Goal: Task Accomplishment & Management: Manage account settings

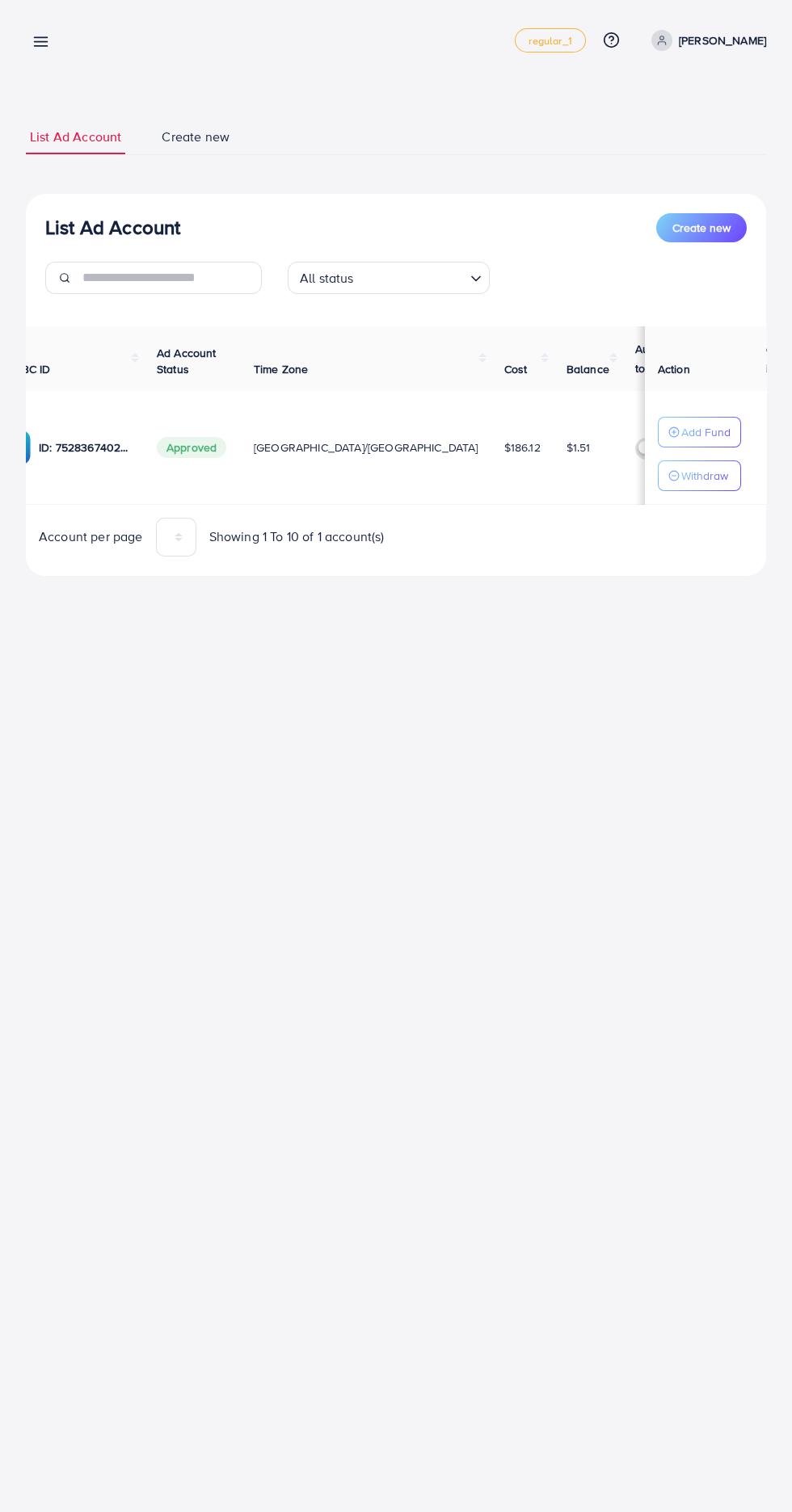
scroll to position [0, 232]
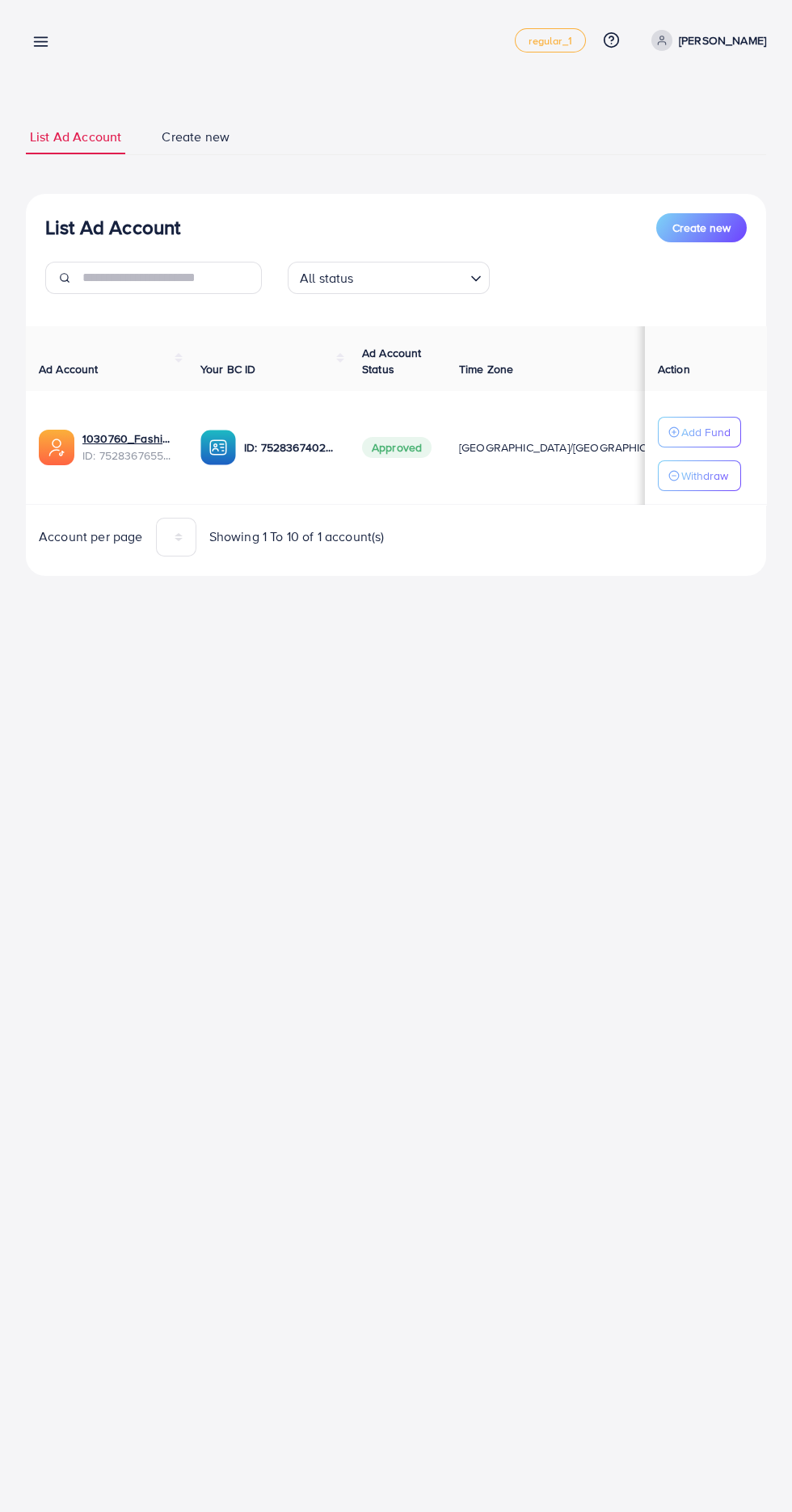
click at [737, 466] on button "Withdraw" at bounding box center [700, 476] width 83 height 31
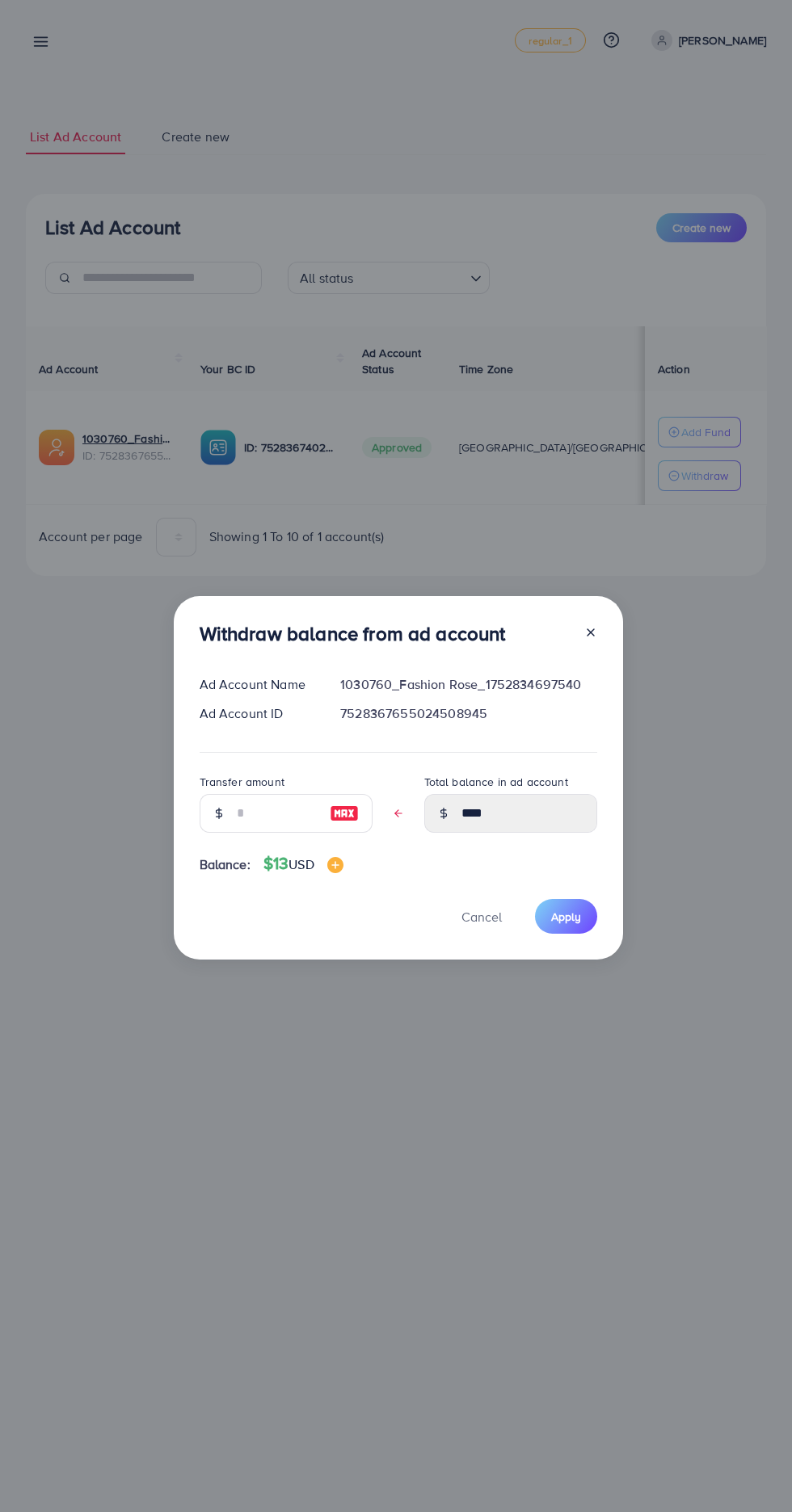
click at [745, 669] on div "Withdraw balance from ad account Ad Account Name 1030760_Fashion Rose_175283469…" at bounding box center [396, 756] width 792 height 1512
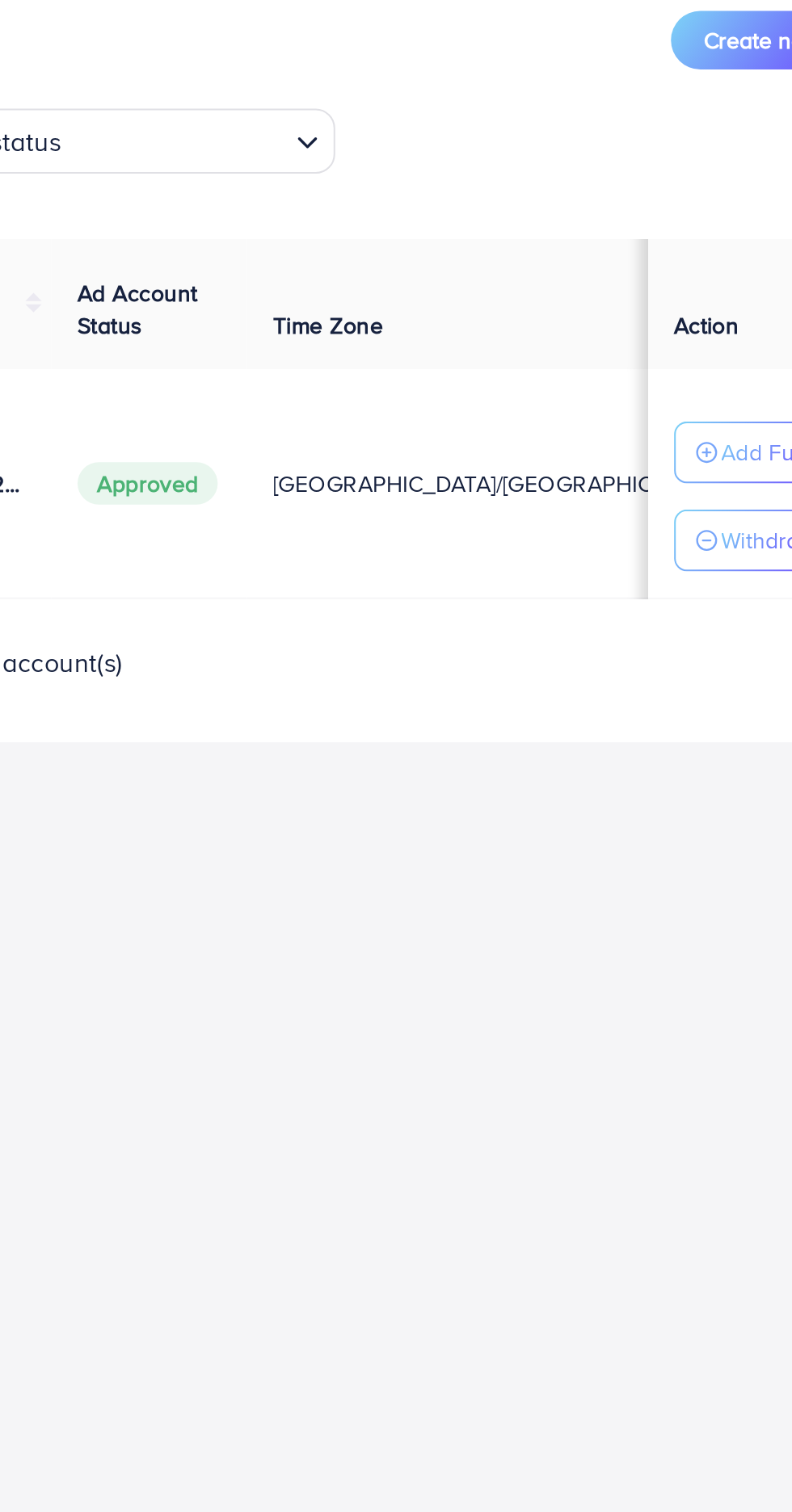
click at [696, 479] on p "Withdraw" at bounding box center [705, 476] width 47 height 19
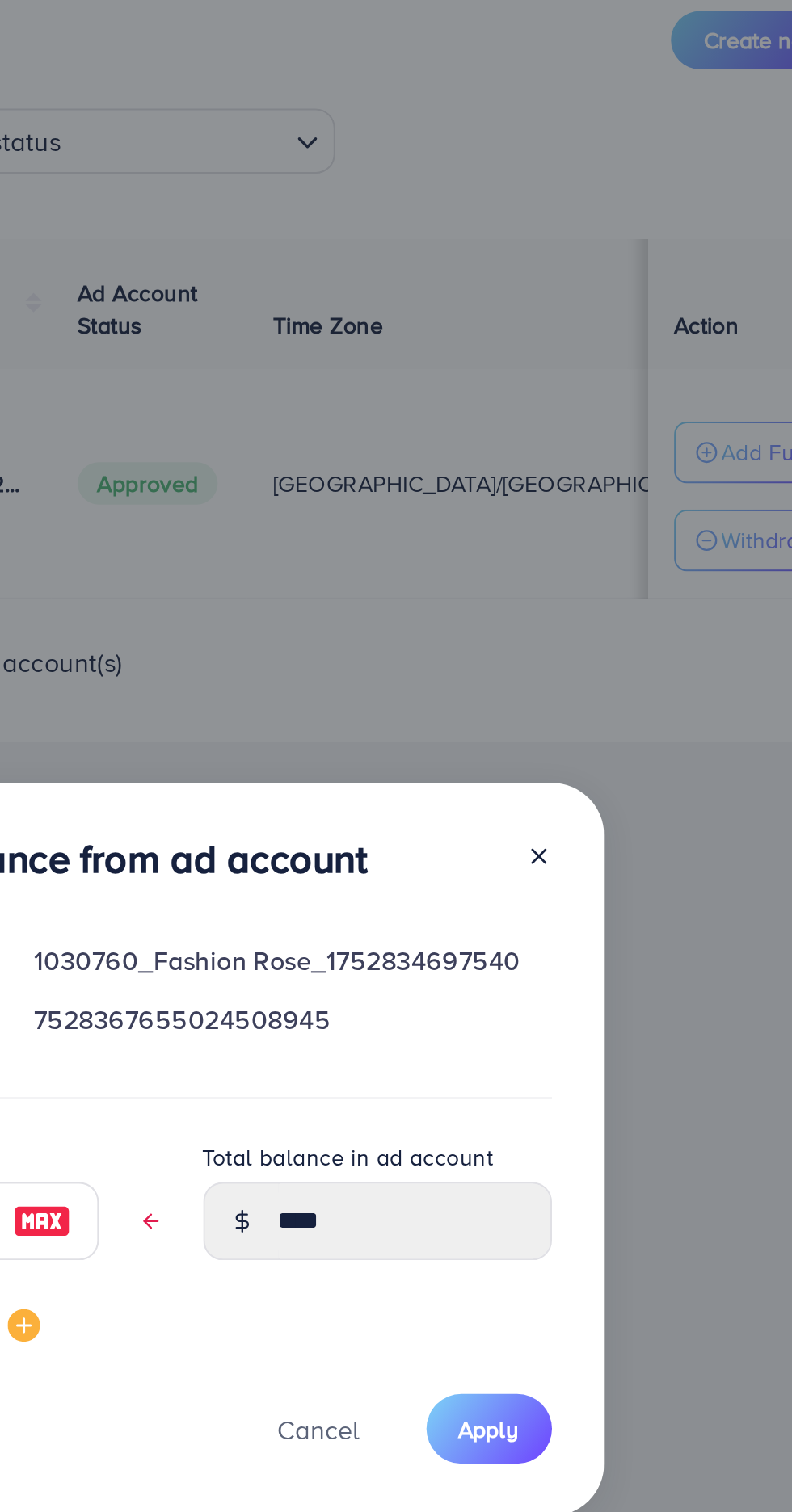
scroll to position [22, 0]
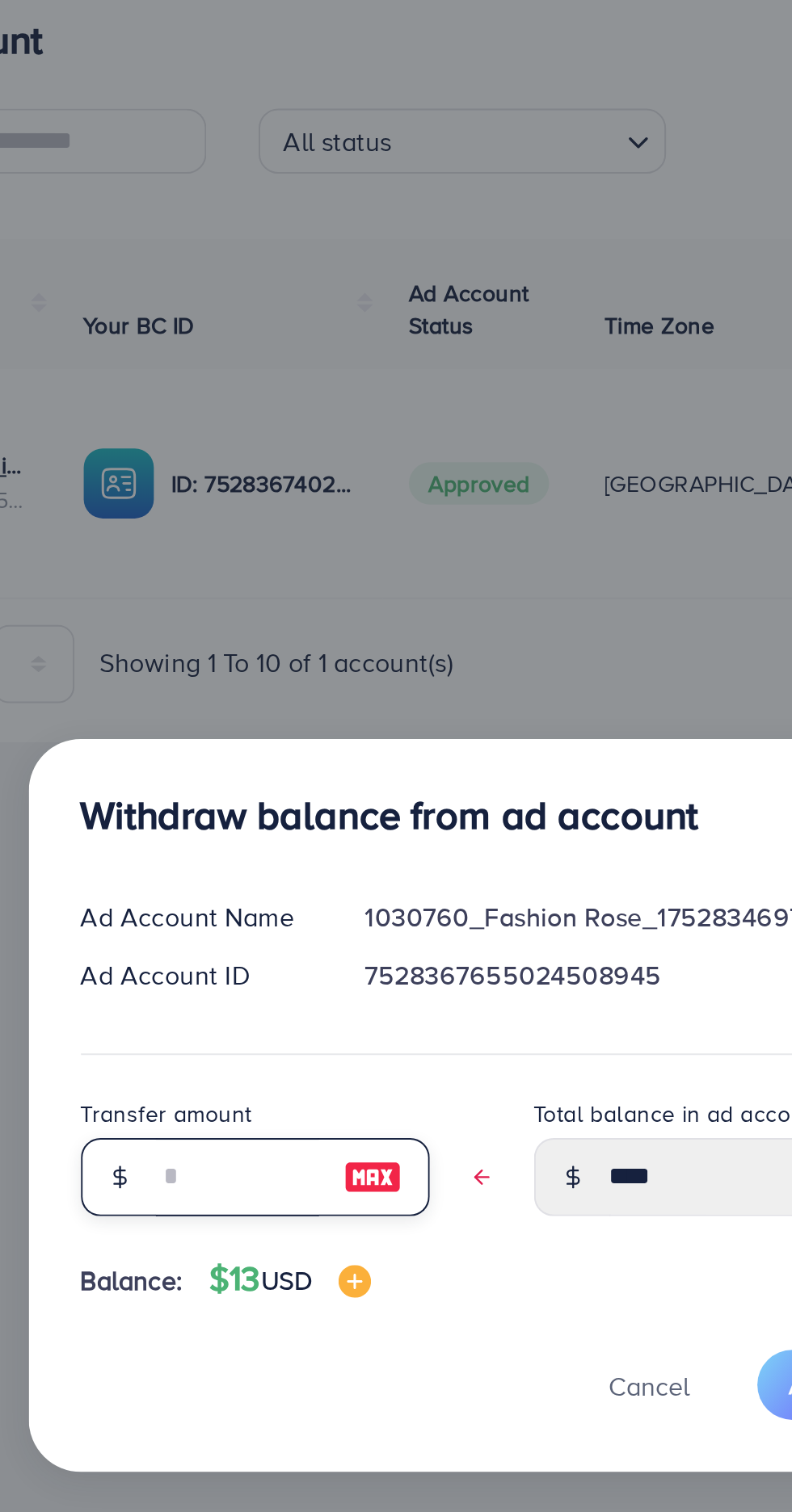
click at [275, 793] on input "text" at bounding box center [276, 792] width 81 height 39
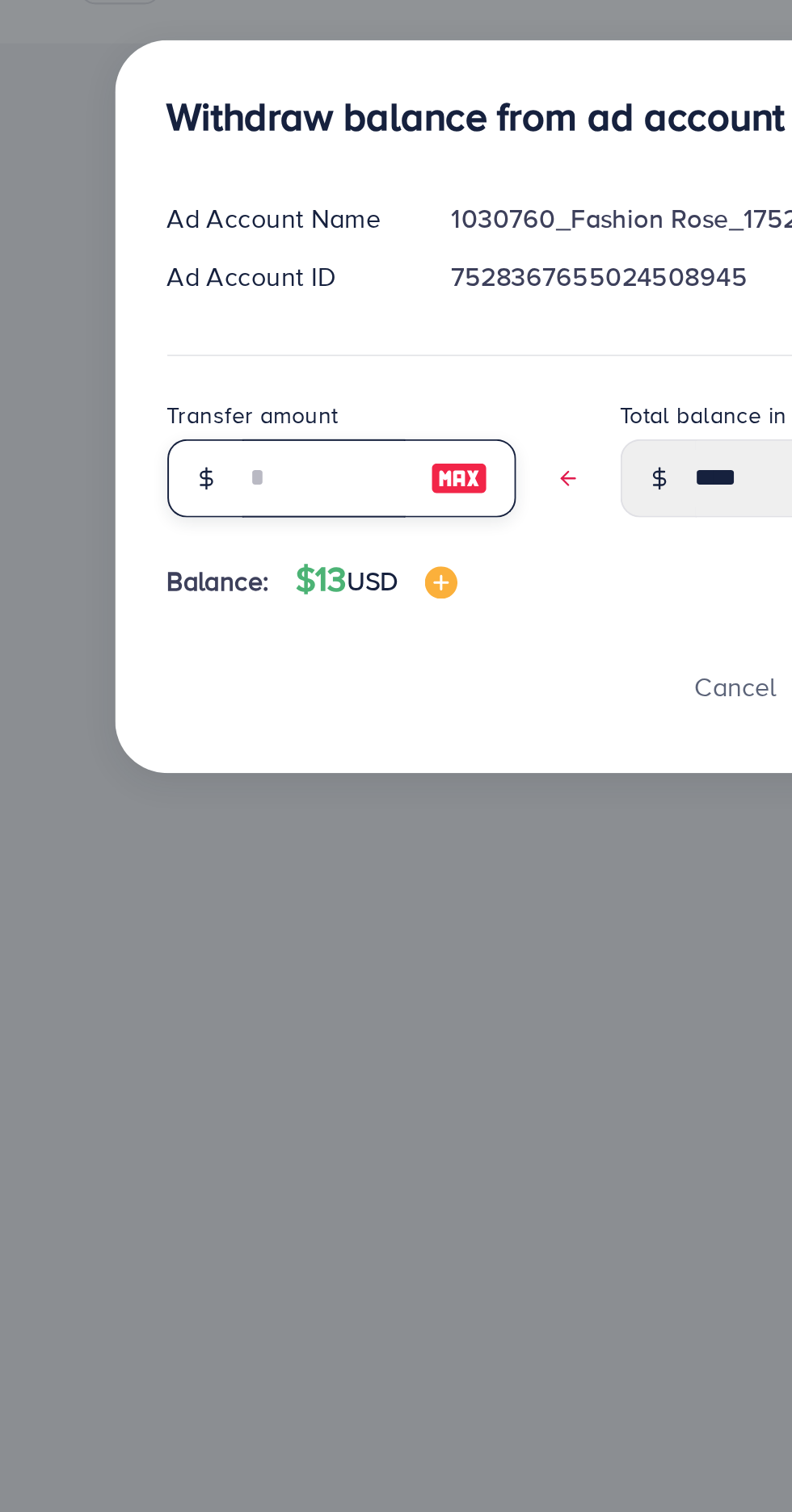
type input "*"
type input "****"
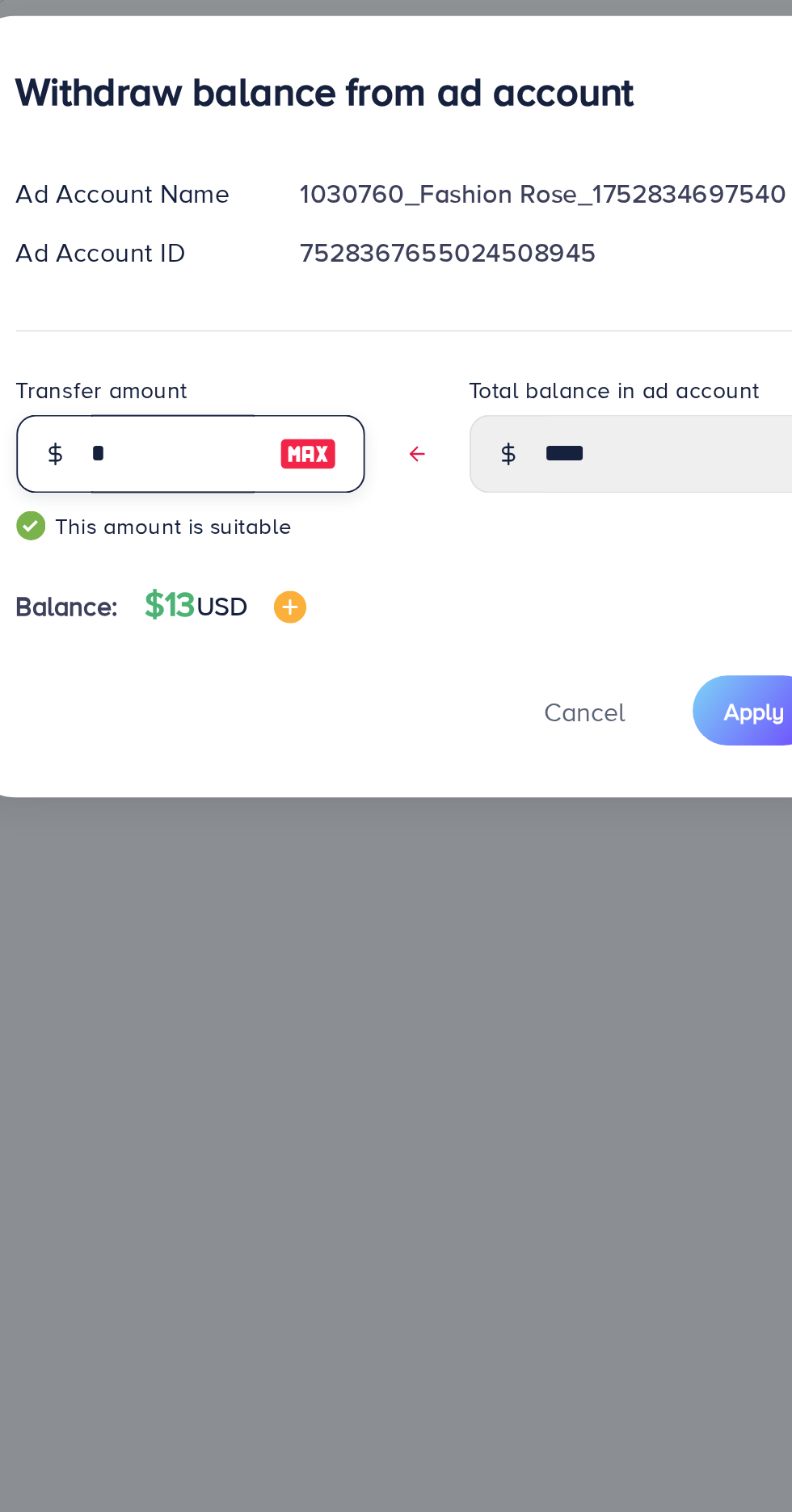
type input "*"
click at [564, 910] on span "Apply" at bounding box center [565, 908] width 30 height 16
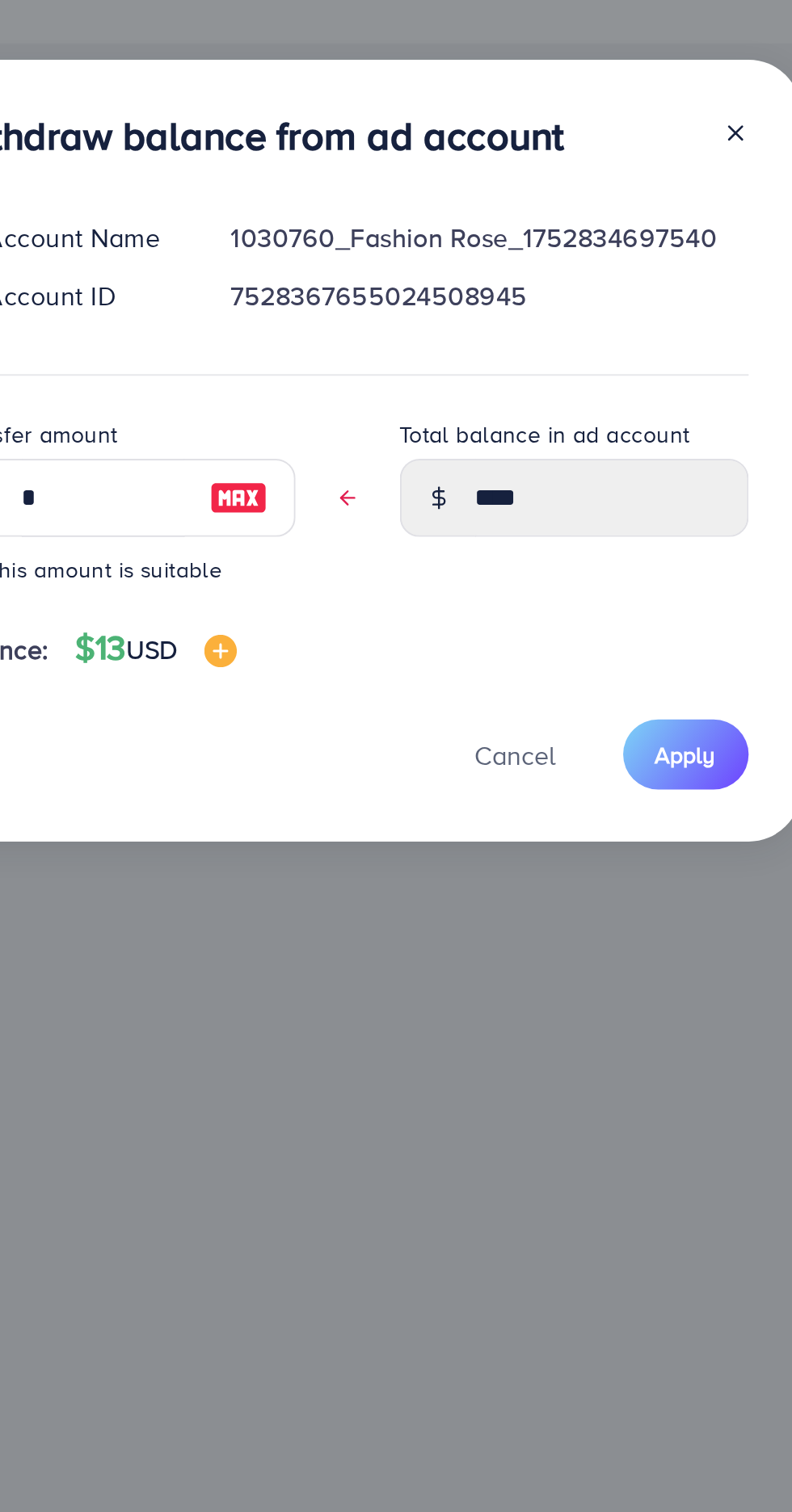
click at [569, 923] on span "Apply" at bounding box center [565, 929] width 30 height 16
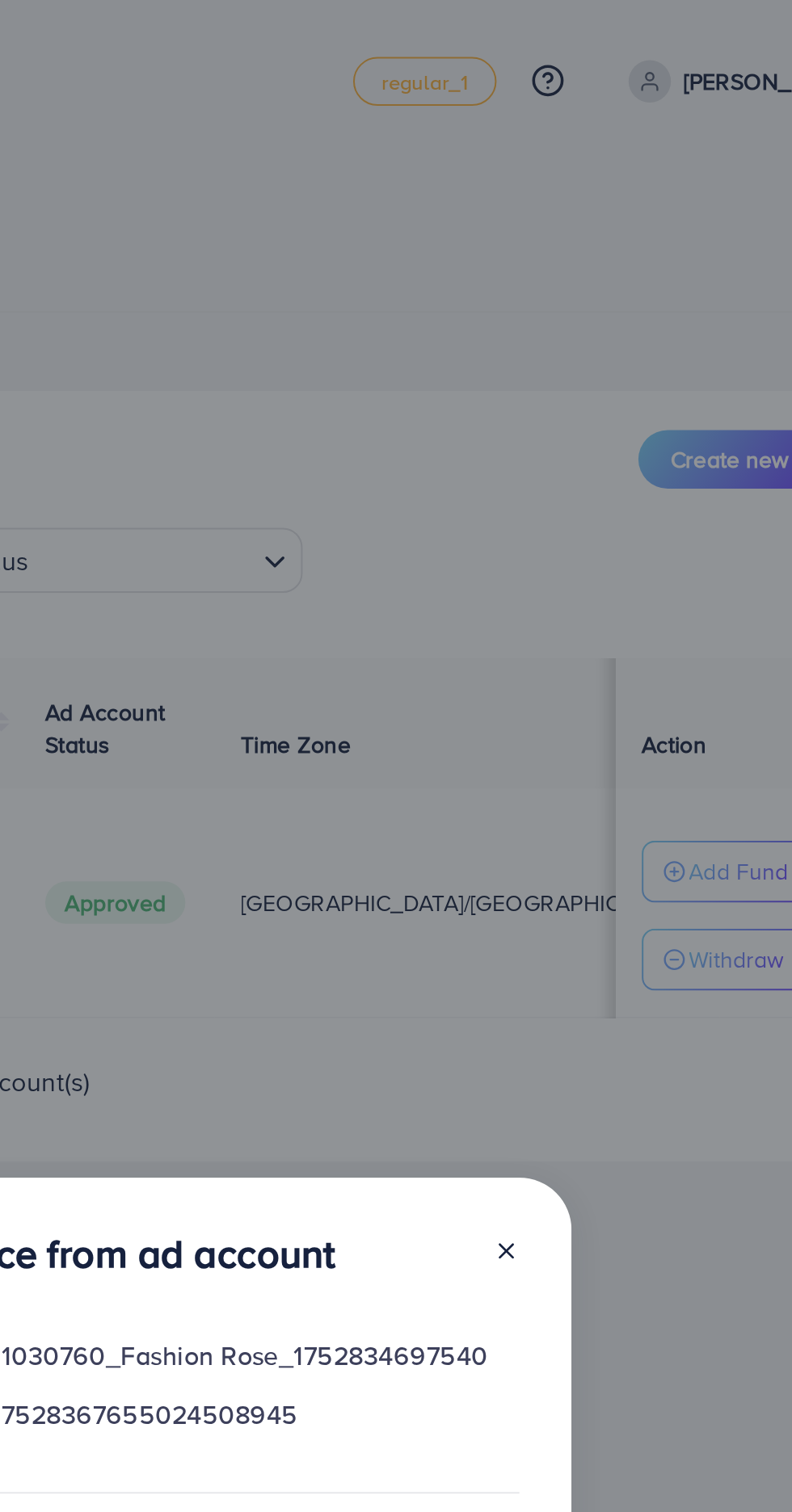
click at [587, 623] on line at bounding box center [590, 620] width 6 height 6
type input "****"
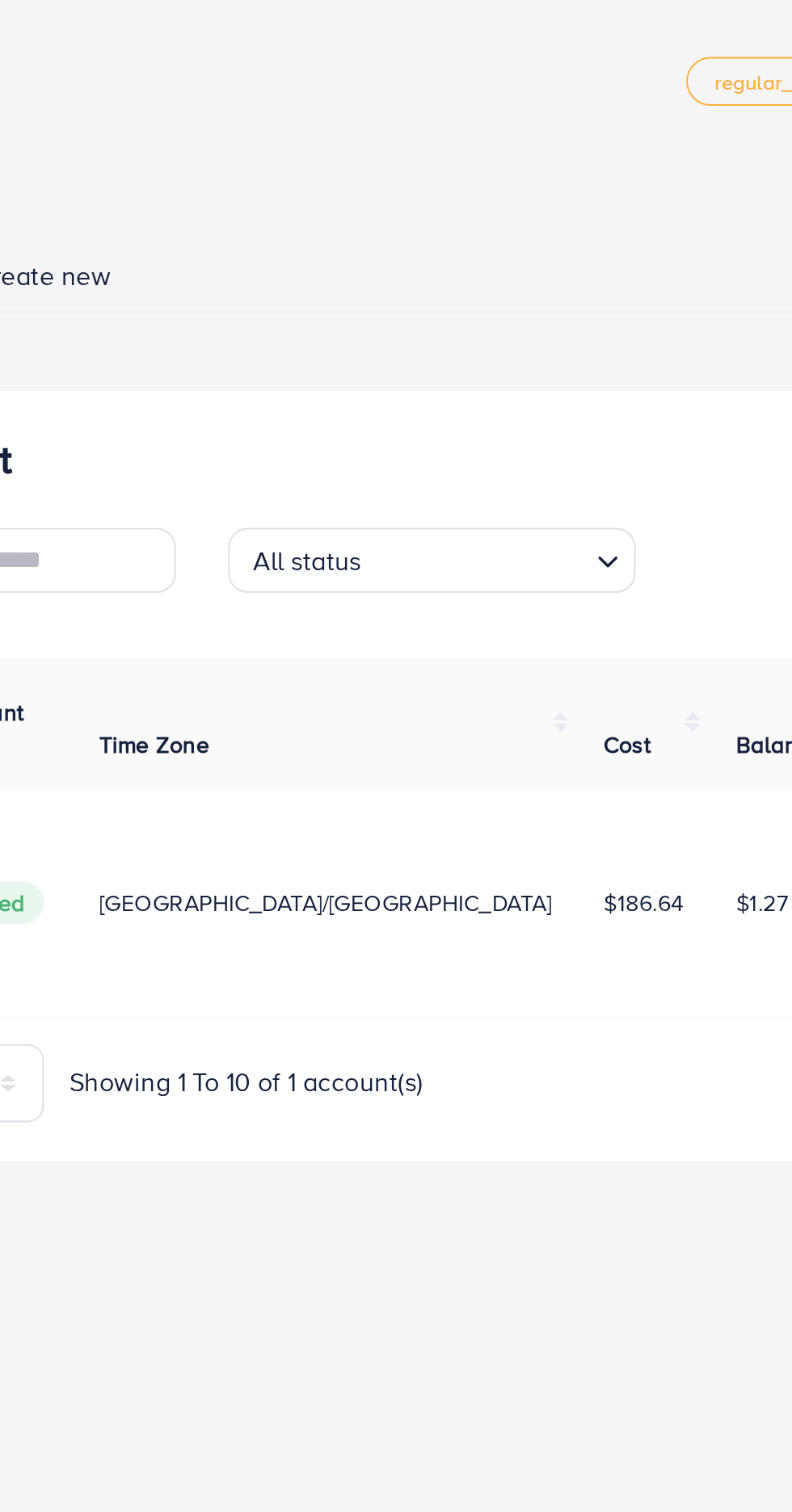
scroll to position [0, 235]
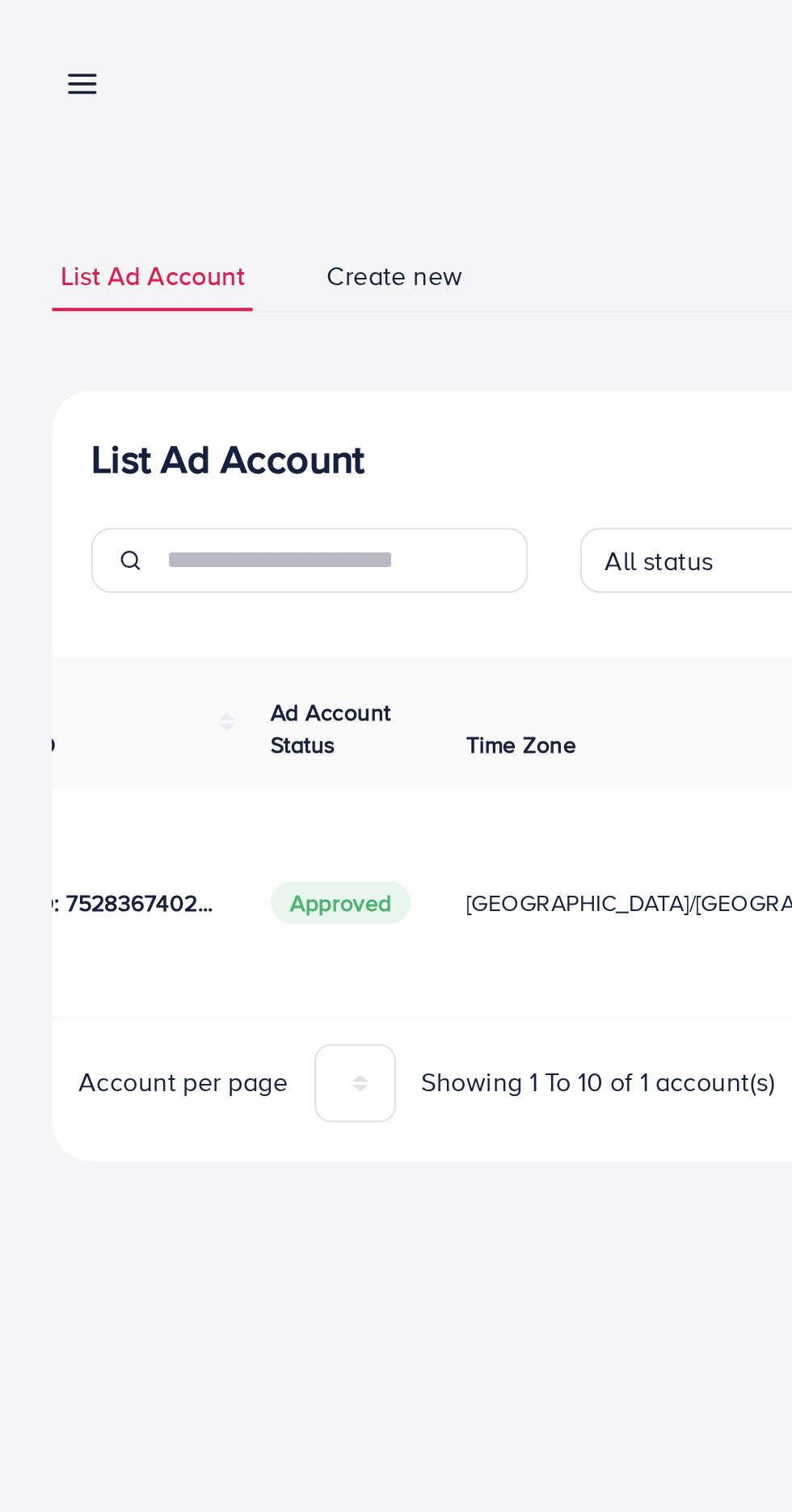
scroll to position [0, 235]
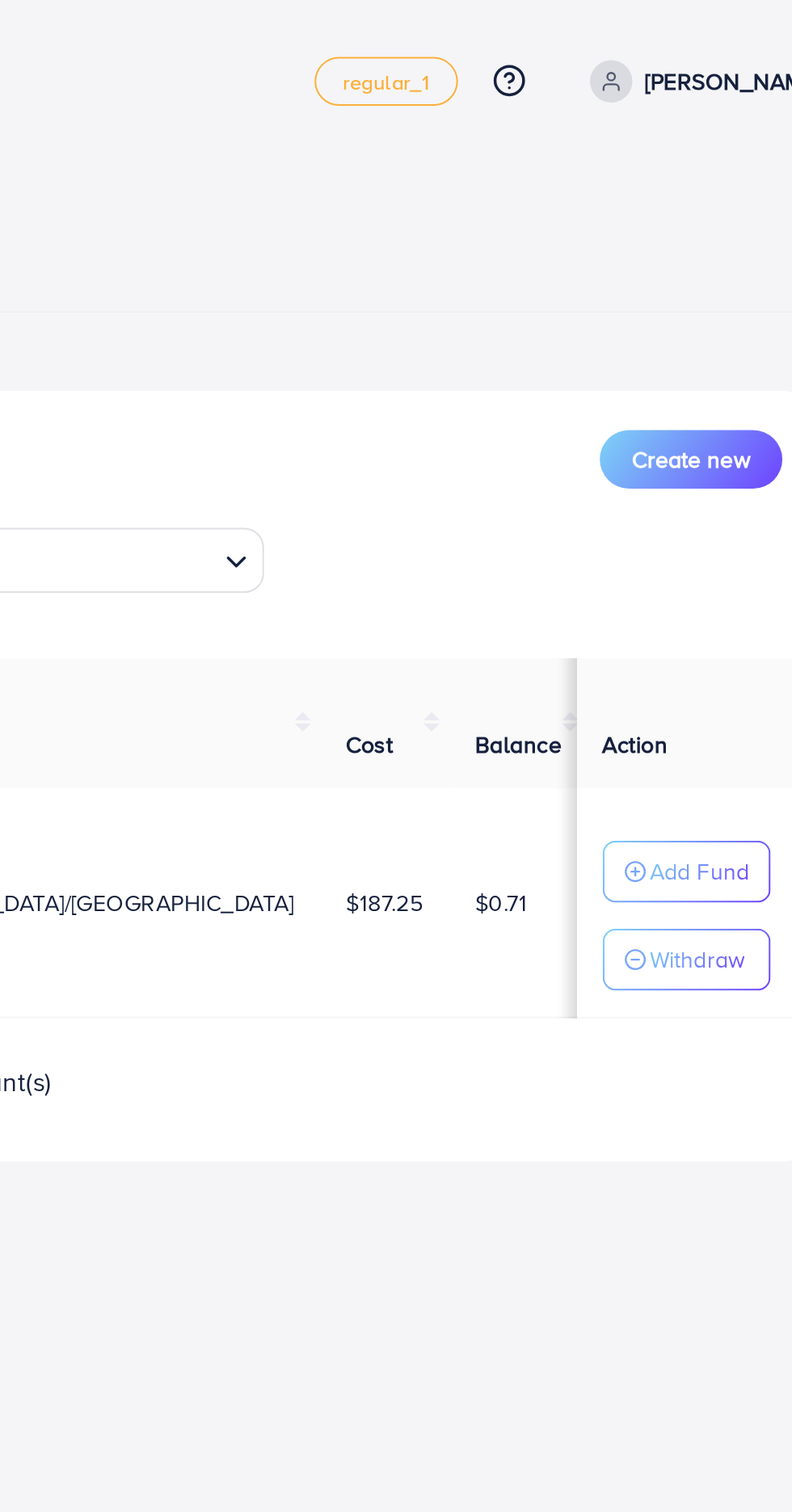
scroll to position [0, 103]
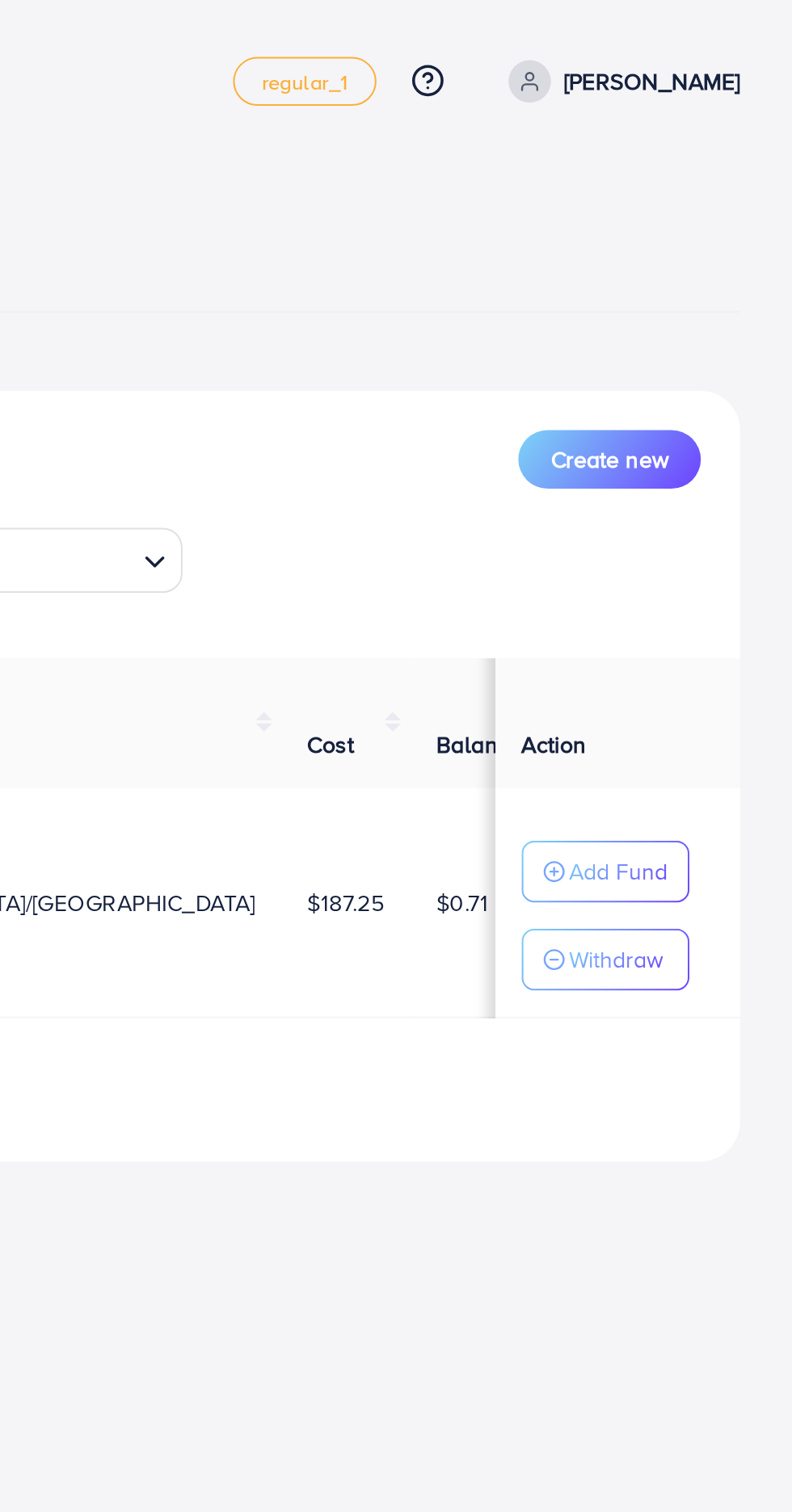
scroll to position [0, 94]
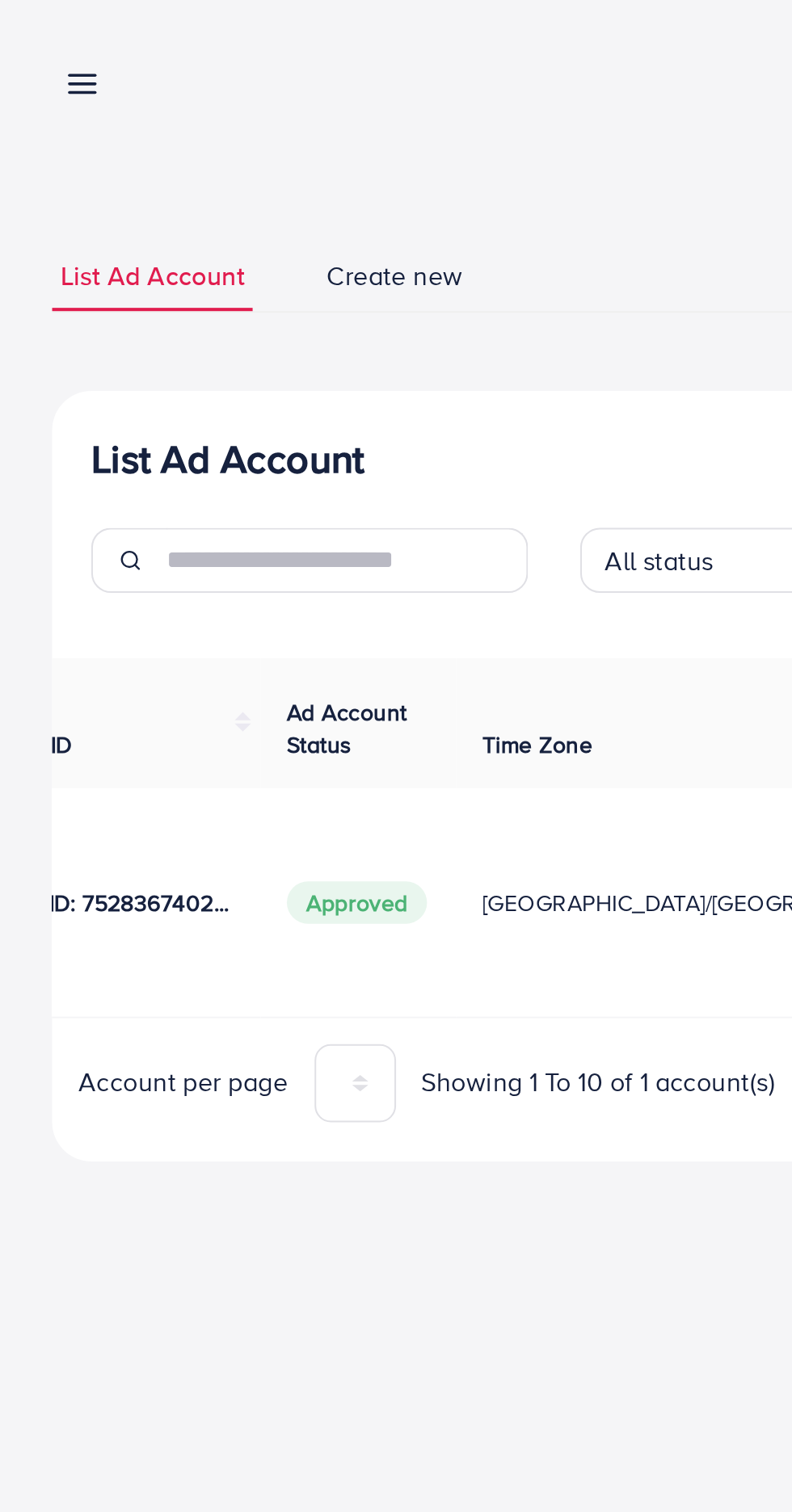
scroll to position [0, 234]
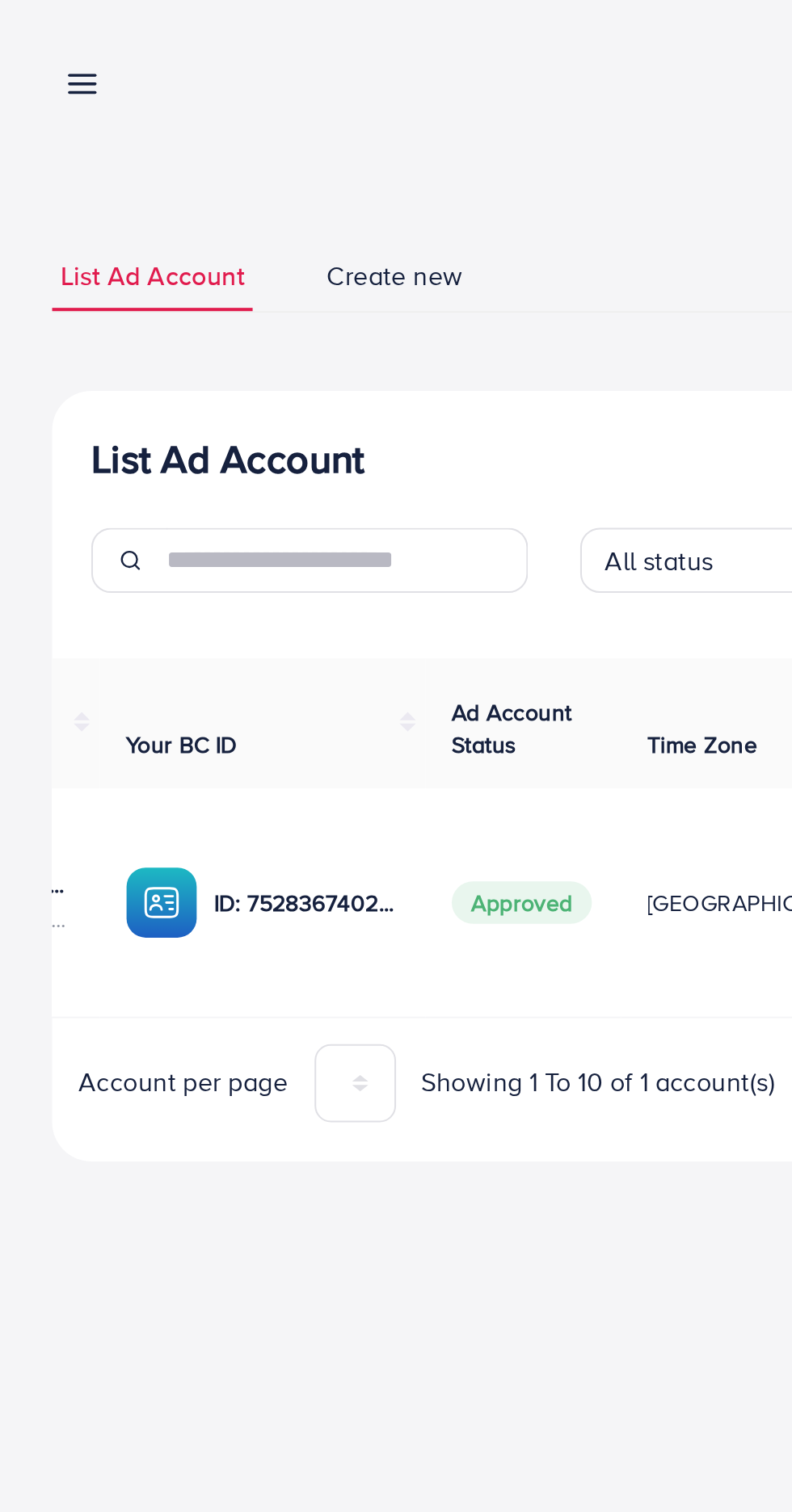
scroll to position [0, 234]
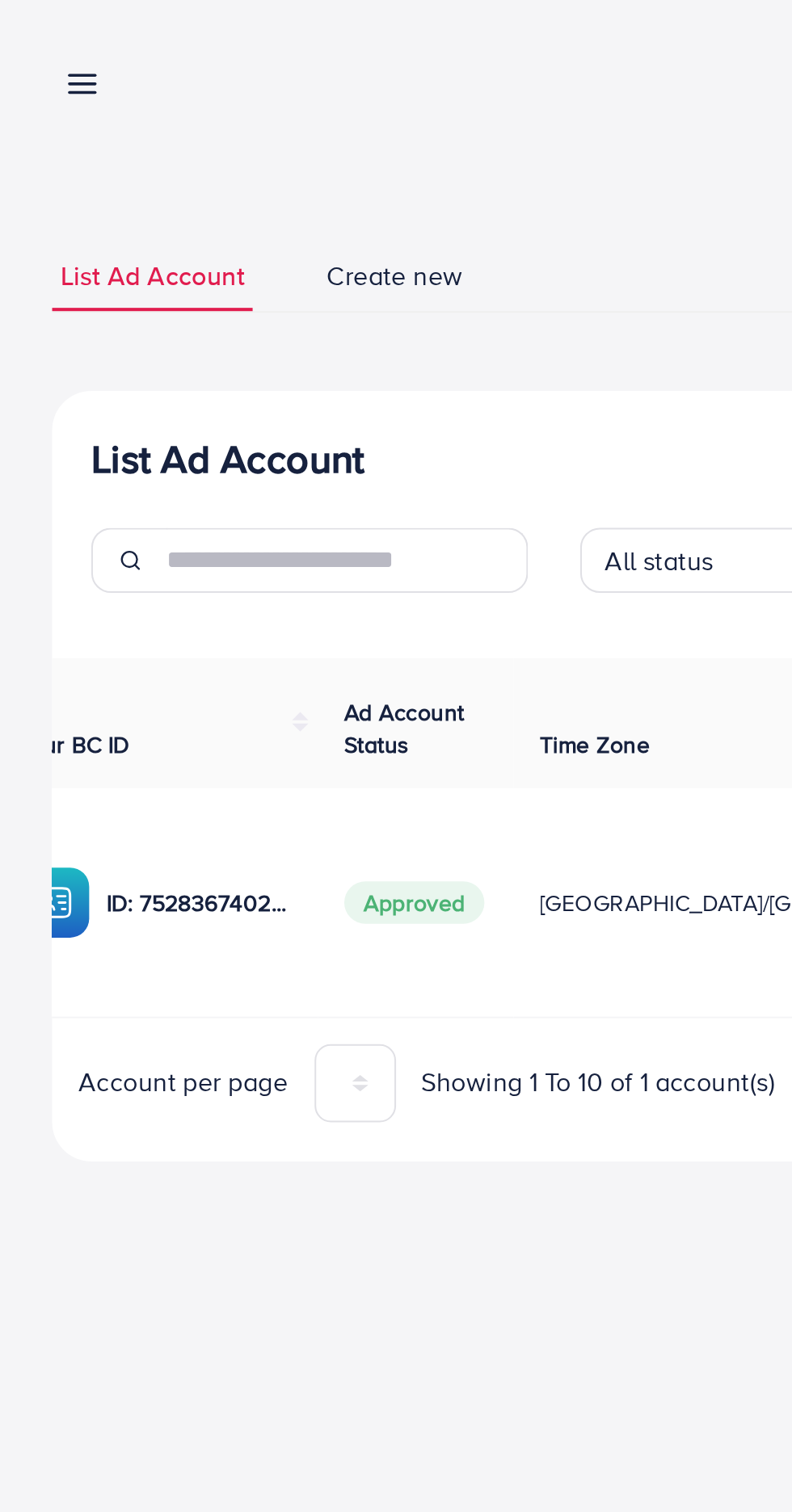
scroll to position [0, 234]
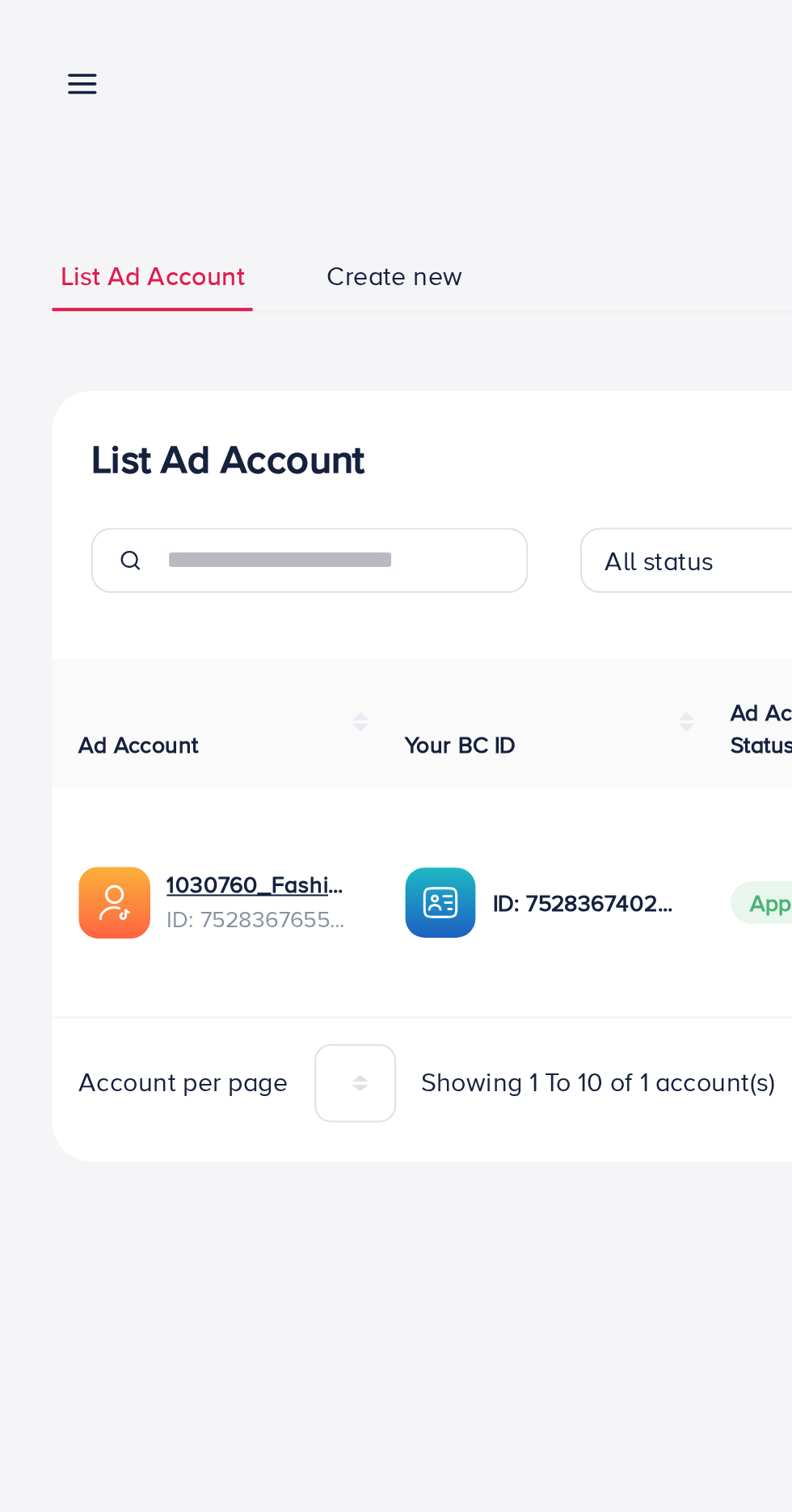
scroll to position [0, 234]
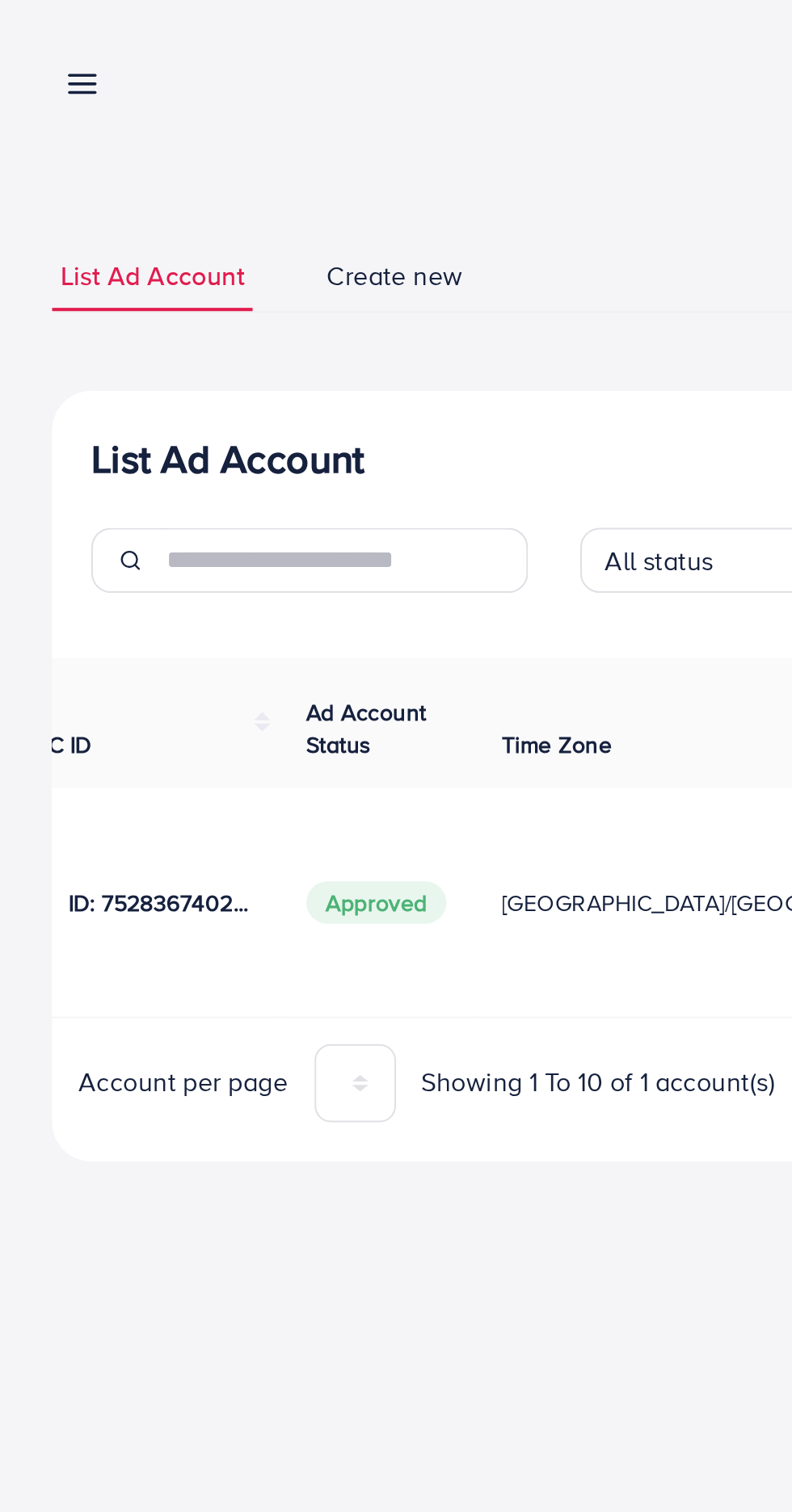
scroll to position [0, 233]
